Goal: Task Accomplishment & Management: Complete application form

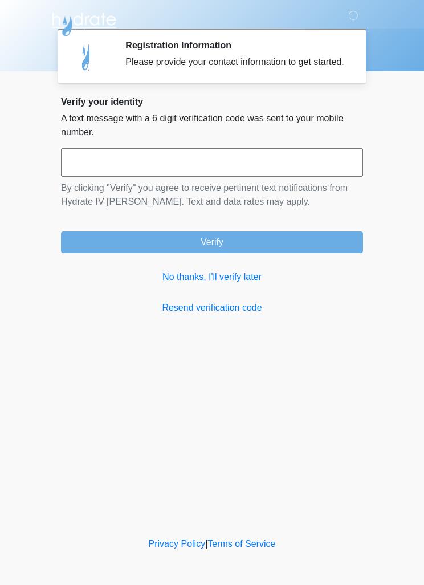
click at [252, 284] on link "No thanks, I'll verify later" at bounding box center [212, 277] width 302 height 14
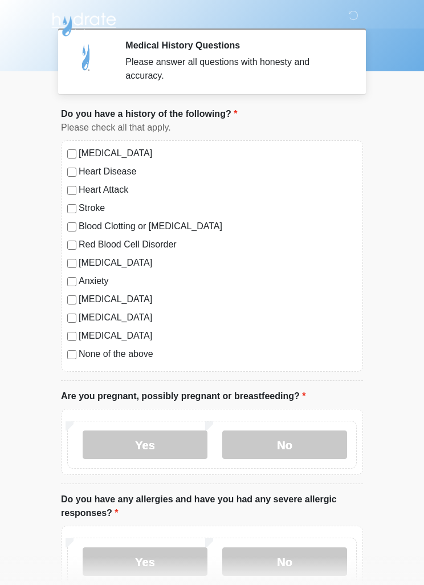
click at [141, 355] on label "None of the above" at bounding box center [218, 354] width 278 height 14
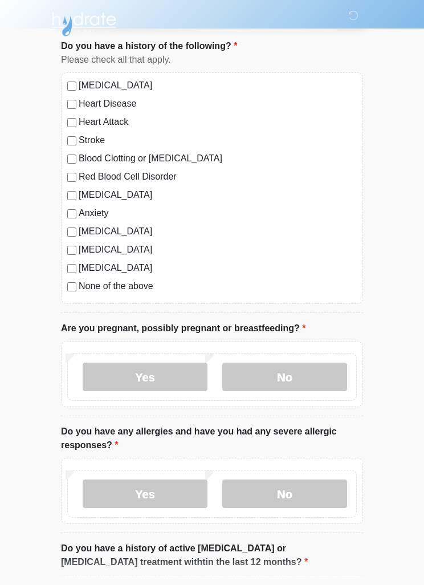
click at [322, 373] on label "No" at bounding box center [284, 376] width 125 height 28
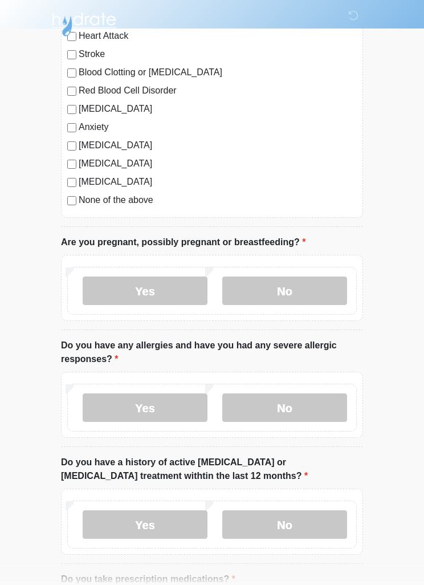
scroll to position [164, 0]
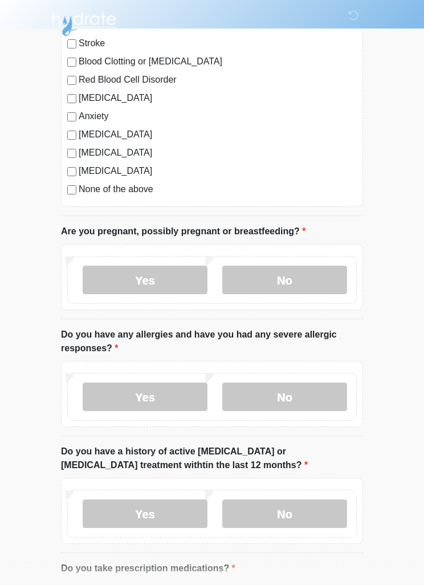
click at [335, 398] on label "No" at bounding box center [284, 397] width 125 height 28
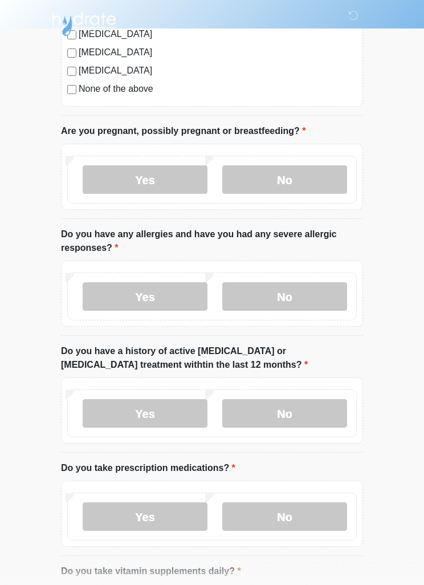
click at [347, 402] on label "No" at bounding box center [284, 414] width 125 height 28
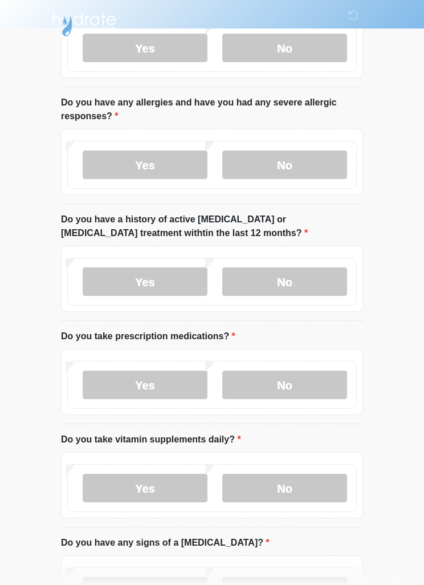
click at [328, 389] on label "No" at bounding box center [284, 384] width 125 height 28
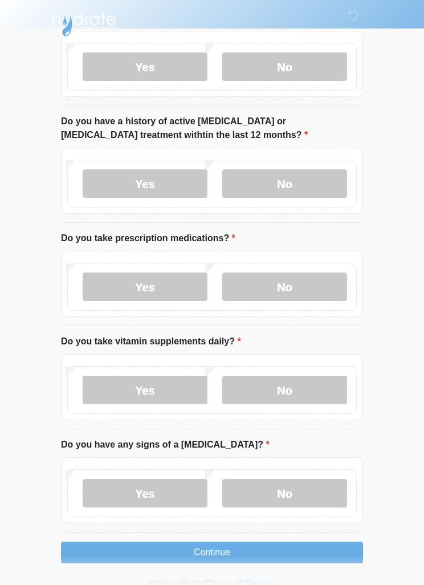
click at [331, 386] on label "No" at bounding box center [284, 390] width 125 height 28
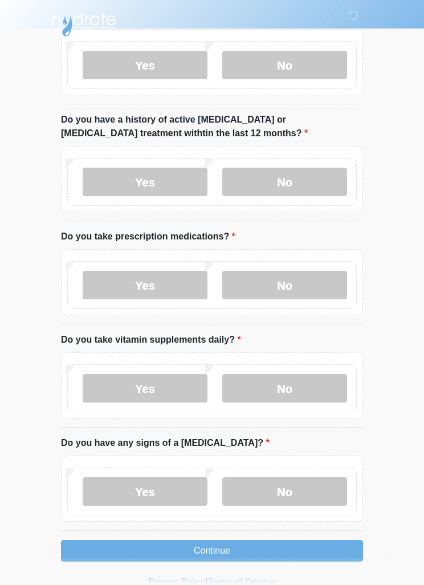
click at [327, 487] on label "No" at bounding box center [284, 491] width 125 height 28
click at [324, 540] on button "Continue" at bounding box center [212, 551] width 302 height 22
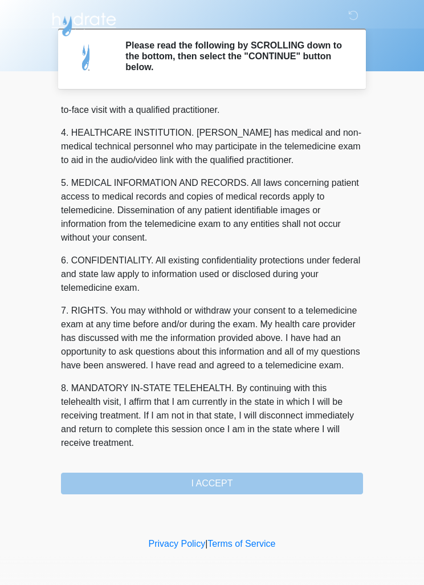
scroll to position [318, 0]
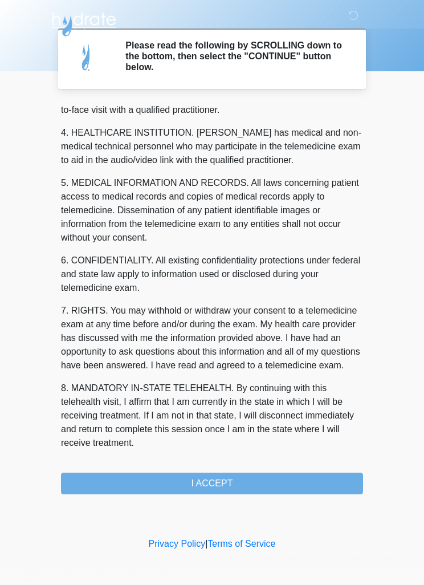
click at [291, 479] on button "I ACCEPT" at bounding box center [212, 483] width 302 height 22
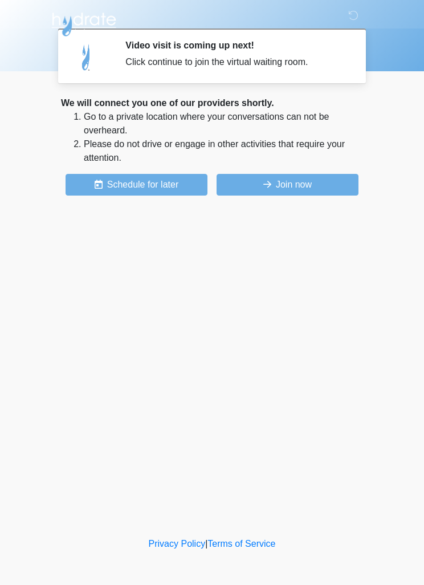
click at [334, 186] on button "Join now" at bounding box center [288, 185] width 142 height 22
